Goal: Check status

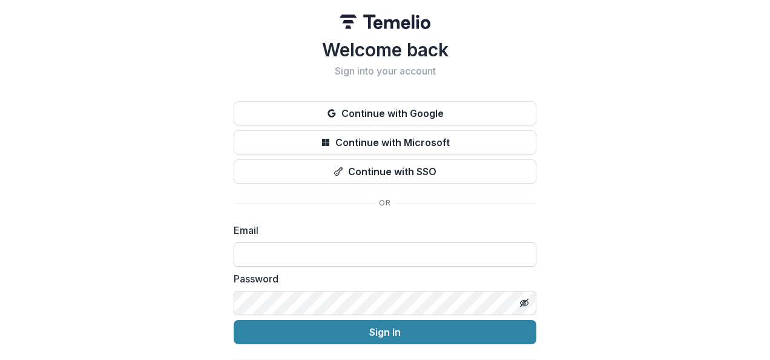
click at [310, 244] on input at bounding box center [385, 254] width 303 height 24
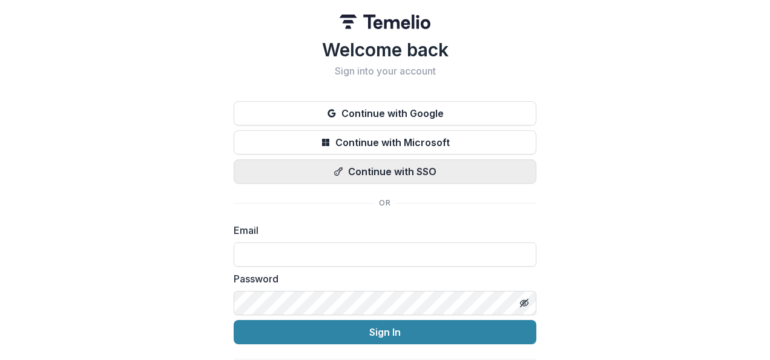
type input "**********"
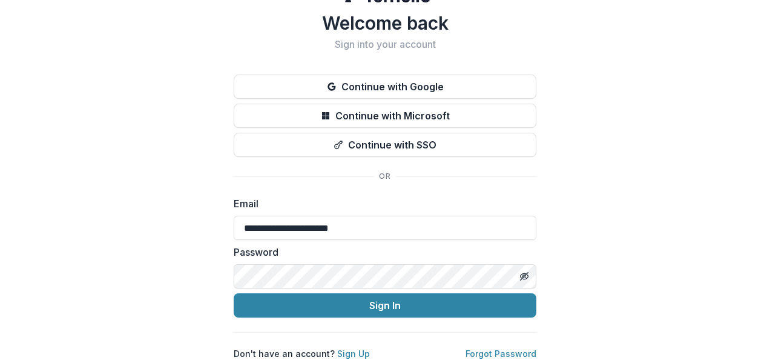
scroll to position [35, 0]
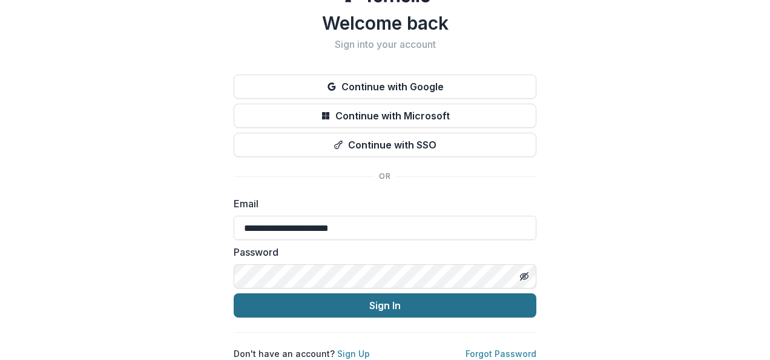
click at [343, 302] on button "Sign In" at bounding box center [385, 305] width 303 height 24
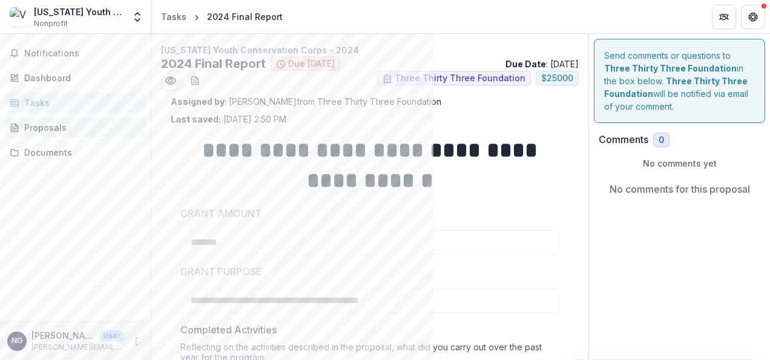
click at [25, 122] on div "Proposals" at bounding box center [80, 127] width 112 height 13
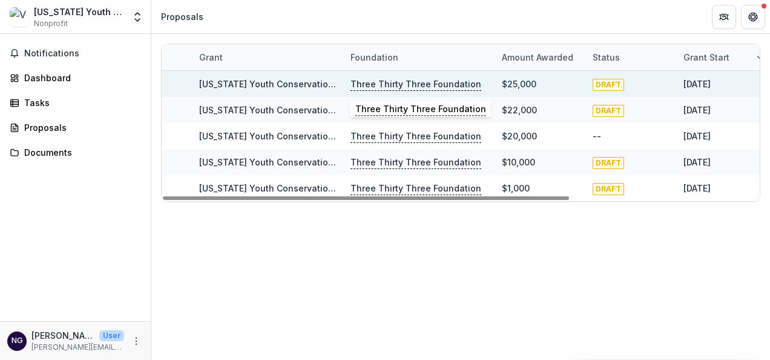
click at [382, 78] on p "Three Thirty Three Foundation" at bounding box center [416, 84] width 131 height 13
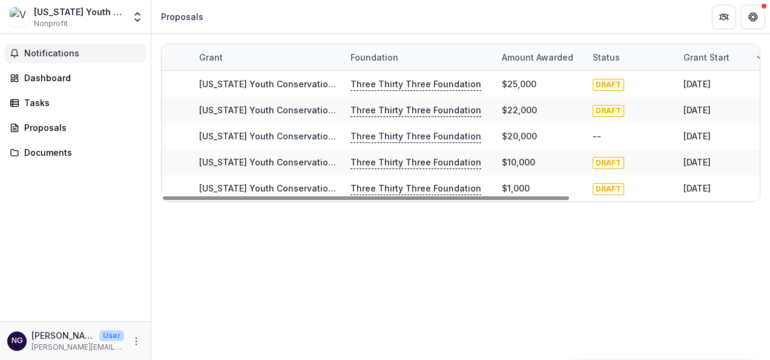
click at [33, 55] on span "Notifications" at bounding box center [82, 53] width 117 height 10
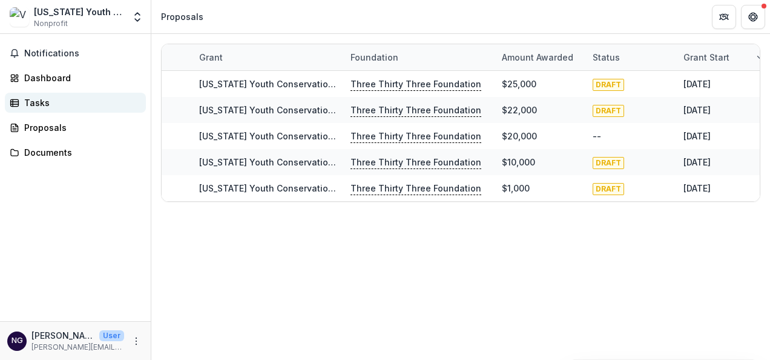
click at [29, 111] on link "Tasks" at bounding box center [75, 103] width 141 height 20
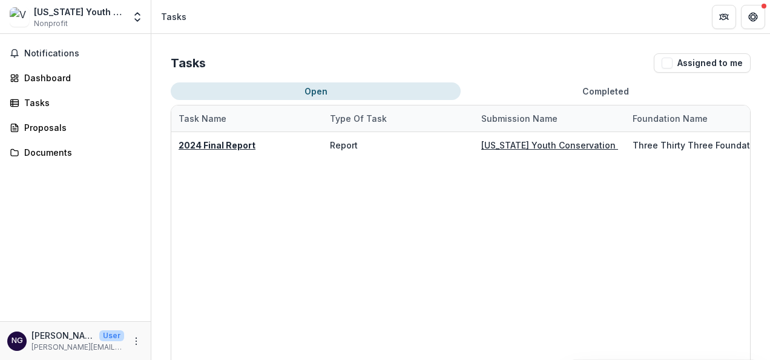
scroll to position [0, 333]
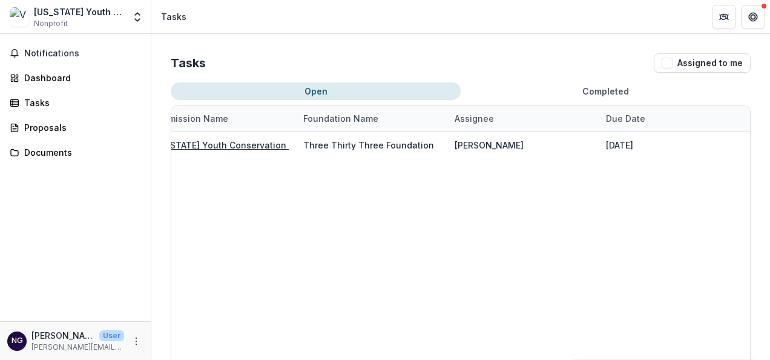
click at [529, 211] on div "2024 Final Report Report [US_STATE] Youth Conservation Corps - 2024 Three Thirt…" at bounding box center [296, 300] width 909 height 336
drag, startPoint x: 529, startPoint y: 211, endPoint x: 482, endPoint y: 216, distance: 47.4
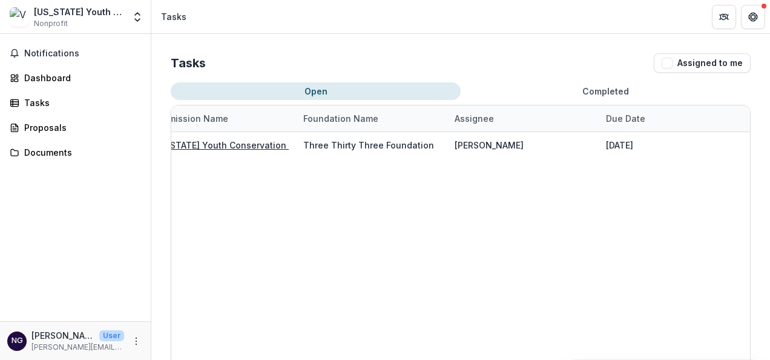
click at [529, 211] on div "2024 Final Report Report [US_STATE] Youth Conservation Corps - 2024 Three Thirt…" at bounding box center [296, 300] width 909 height 336
click at [31, 129] on div "Proposals" at bounding box center [80, 127] width 112 height 13
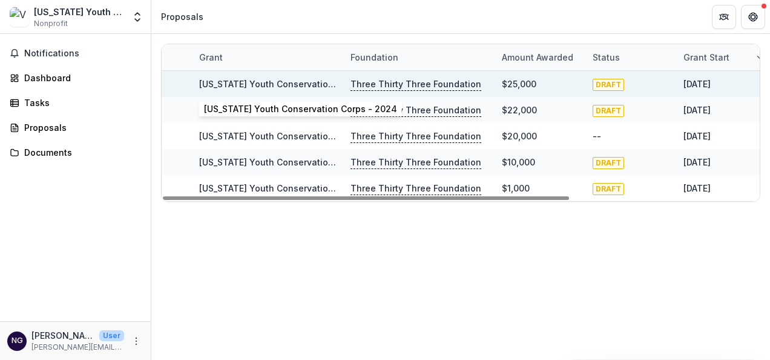
click at [257, 93] on div "[US_STATE] Youth Conservation Corps - 2024" at bounding box center [267, 84] width 137 height 26
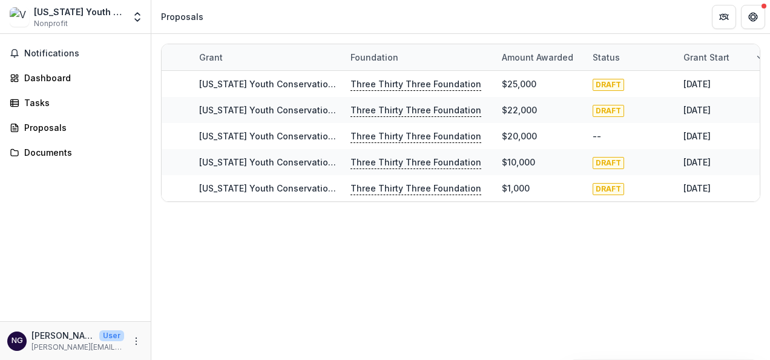
drag, startPoint x: 369, startPoint y: 289, endPoint x: 276, endPoint y: 61, distance: 246.7
click at [276, 61] on div "Grant" at bounding box center [267, 57] width 151 height 26
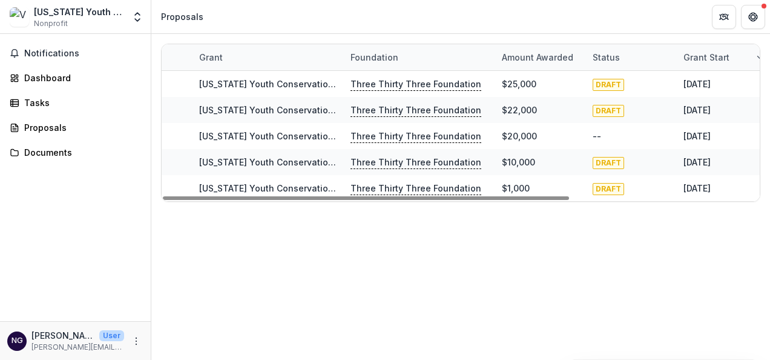
click at [336, 33] on div "[US_STATE] Youth Conservation Corps Nonprofit Team Settings Settings Proposals" at bounding box center [385, 17] width 770 height 34
